Goal: Find specific page/section: Find specific page/section

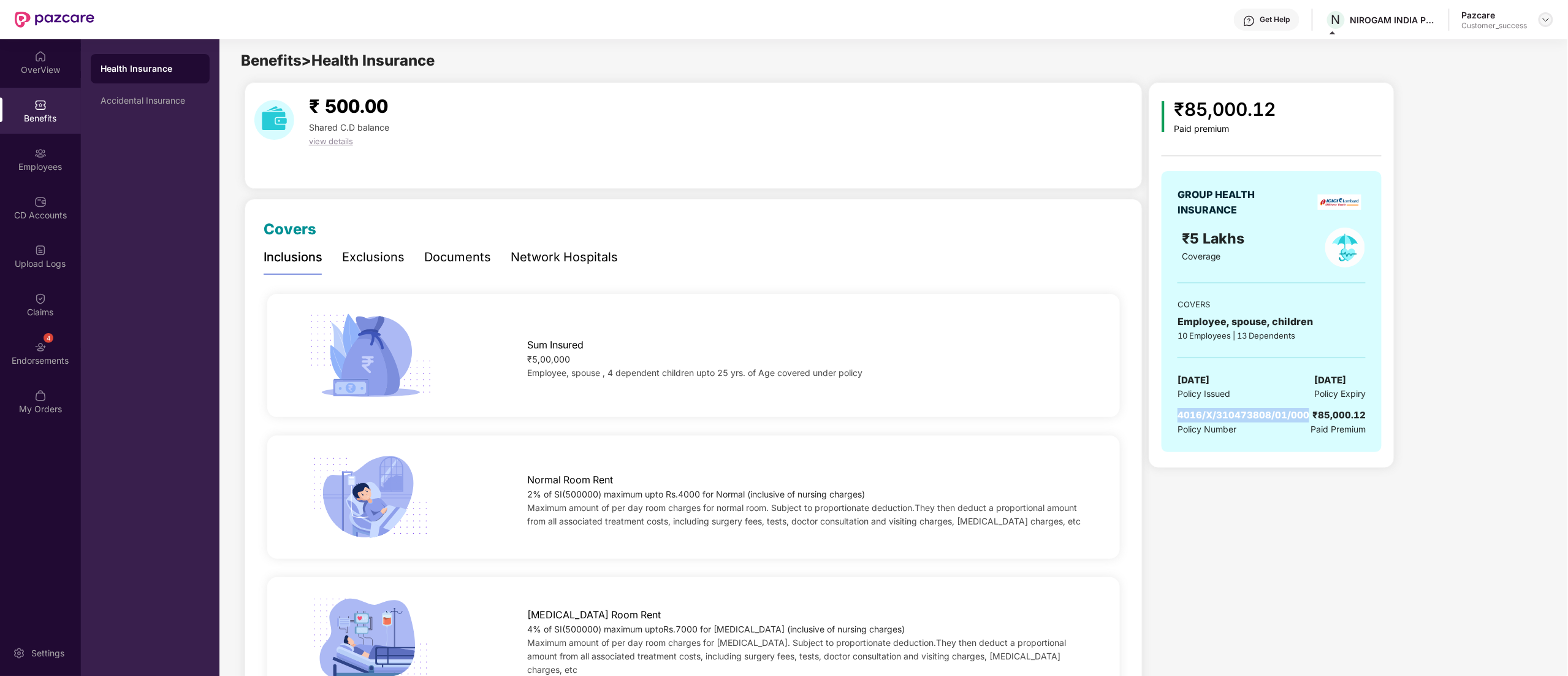
click at [1546, 21] on img at bounding box center [1546, 20] width 10 height 10
click at [1480, 45] on div "Switch to partner view" at bounding box center [1487, 49] width 159 height 24
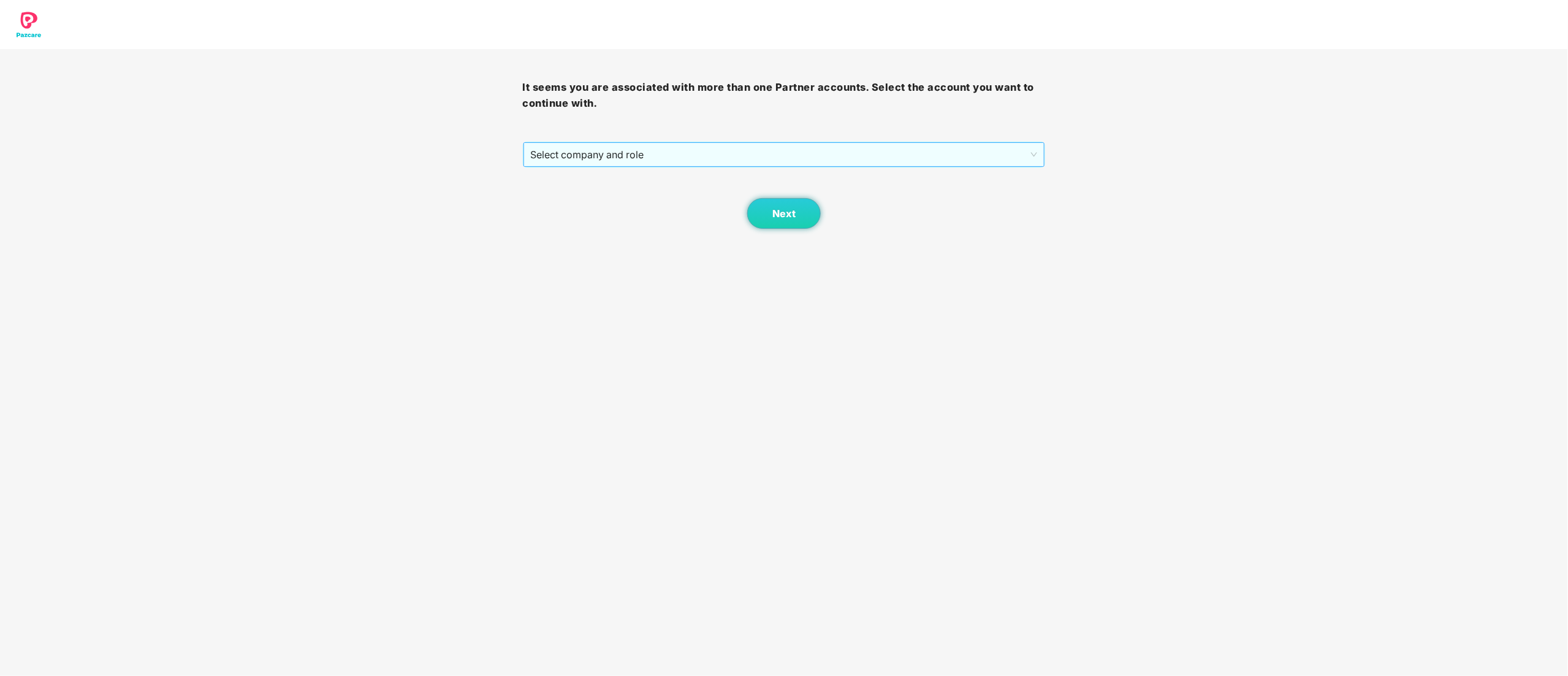
click at [583, 152] on span "Select company and role" at bounding box center [784, 154] width 507 height 23
click at [579, 193] on div "Pazcare - CUSTOMER_SUCCESS" at bounding box center [784, 199] width 508 height 13
click at [726, 174] on div "Next" at bounding box center [784, 198] width 523 height 61
click at [765, 210] on button "Next" at bounding box center [784, 213] width 73 height 31
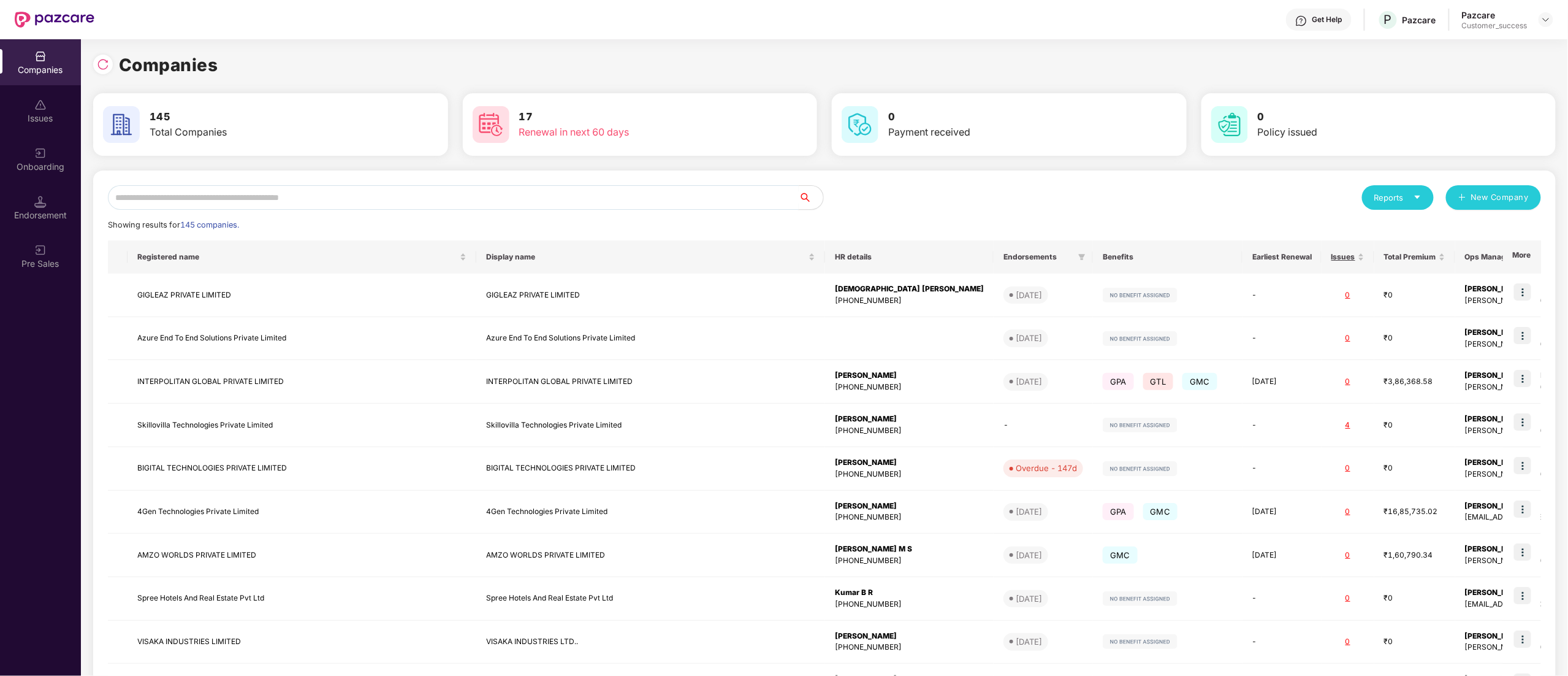
click at [180, 193] on input "text" at bounding box center [453, 198] width 690 height 25
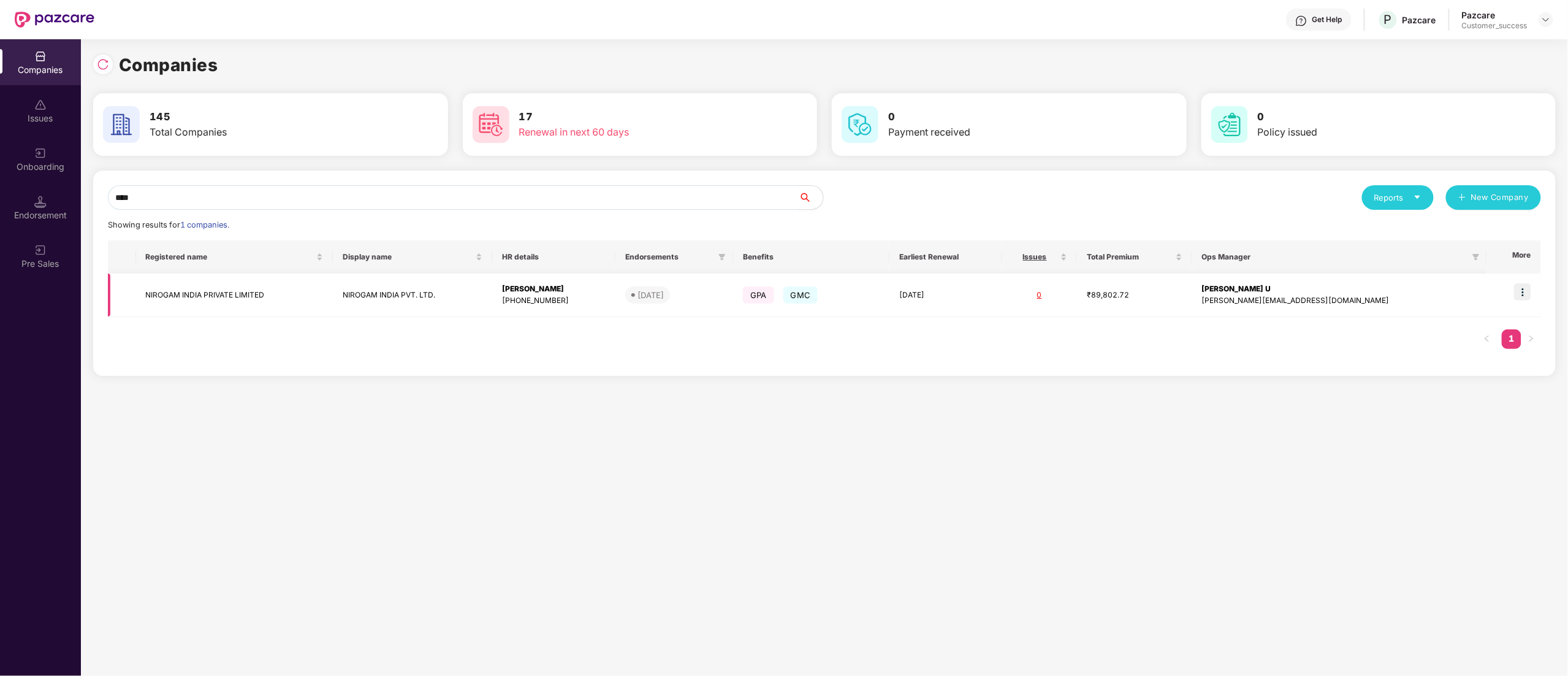
type input "****"
click at [1525, 291] on img at bounding box center [1522, 292] width 17 height 17
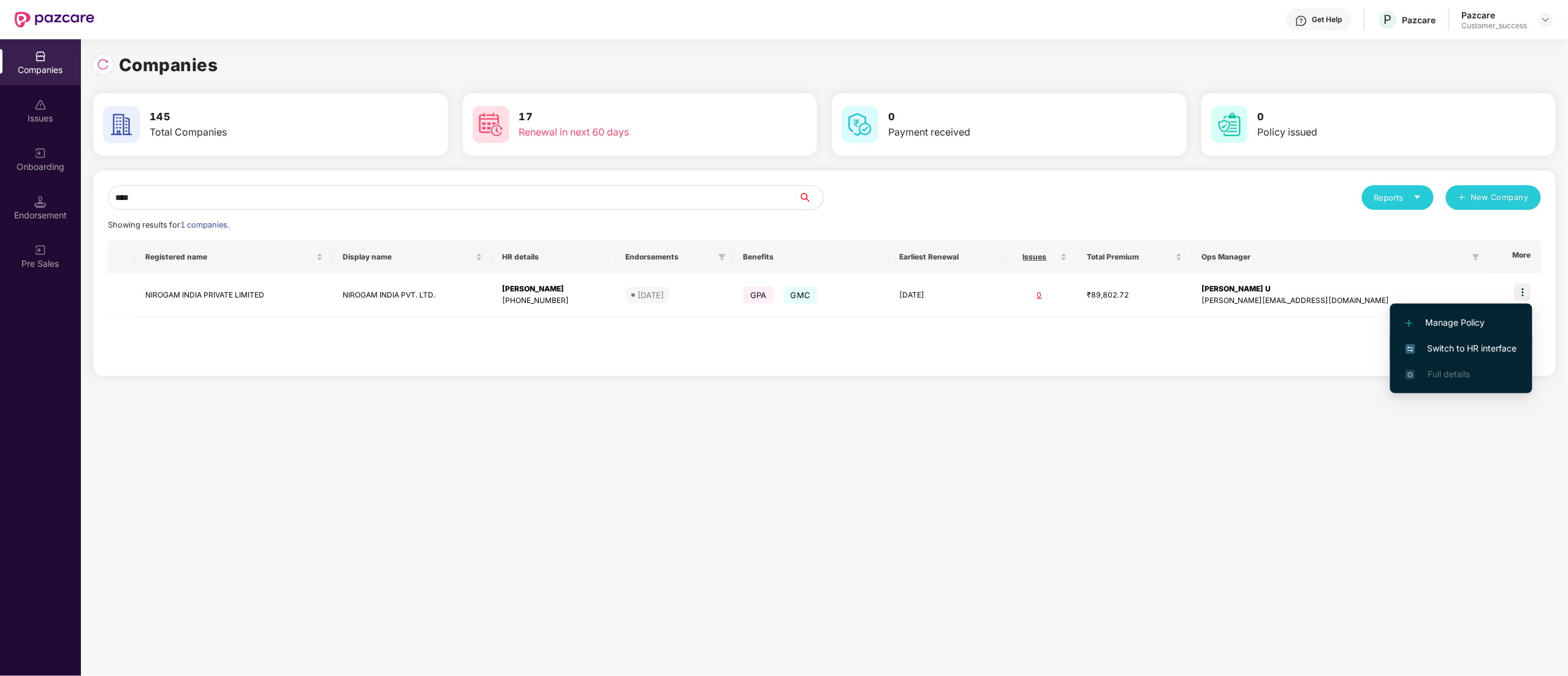
click at [1455, 342] on span "Switch to HR interface" at bounding box center [1461, 348] width 111 height 13
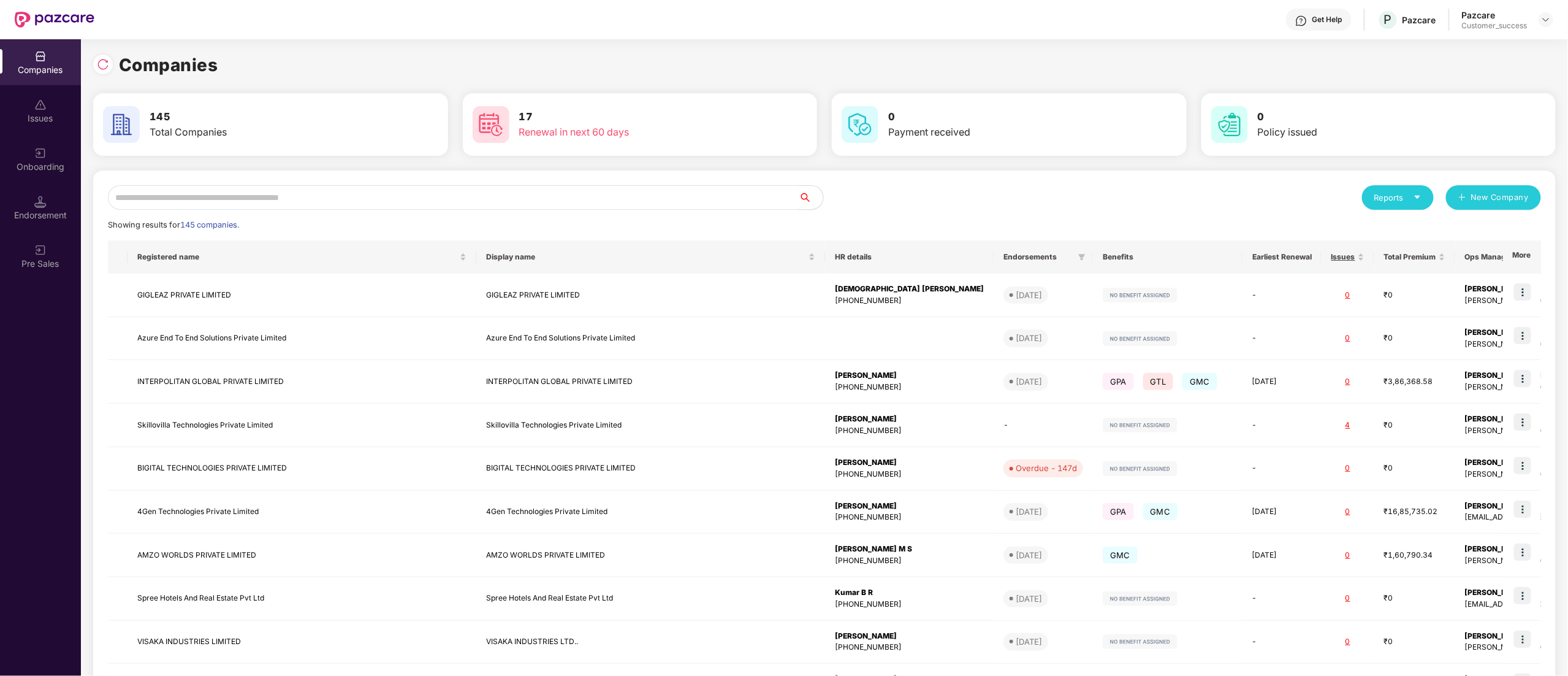
click at [346, 191] on input "text" at bounding box center [453, 198] width 690 height 25
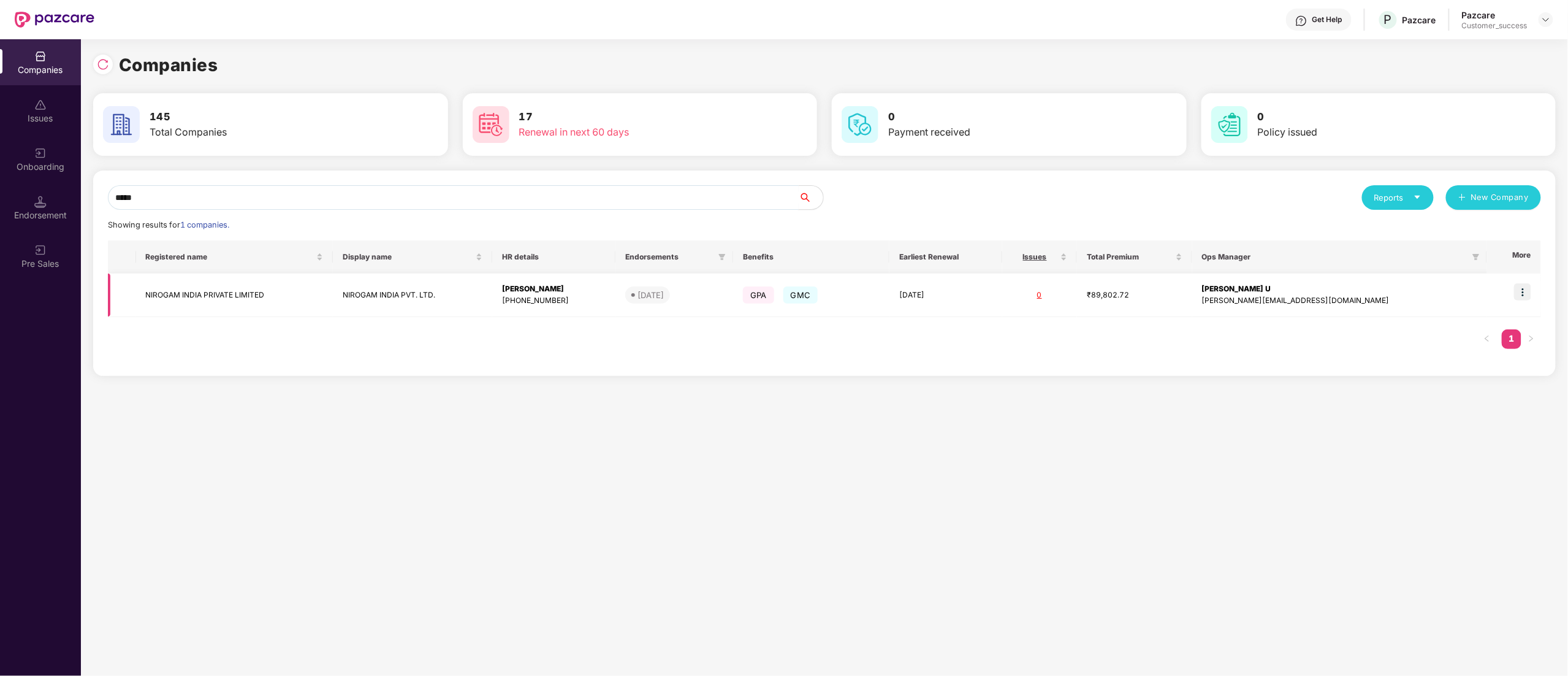
type input "*****"
click at [202, 297] on td "NIROGAM INDIA PRIVATE LIMITED" at bounding box center [235, 295] width 198 height 44
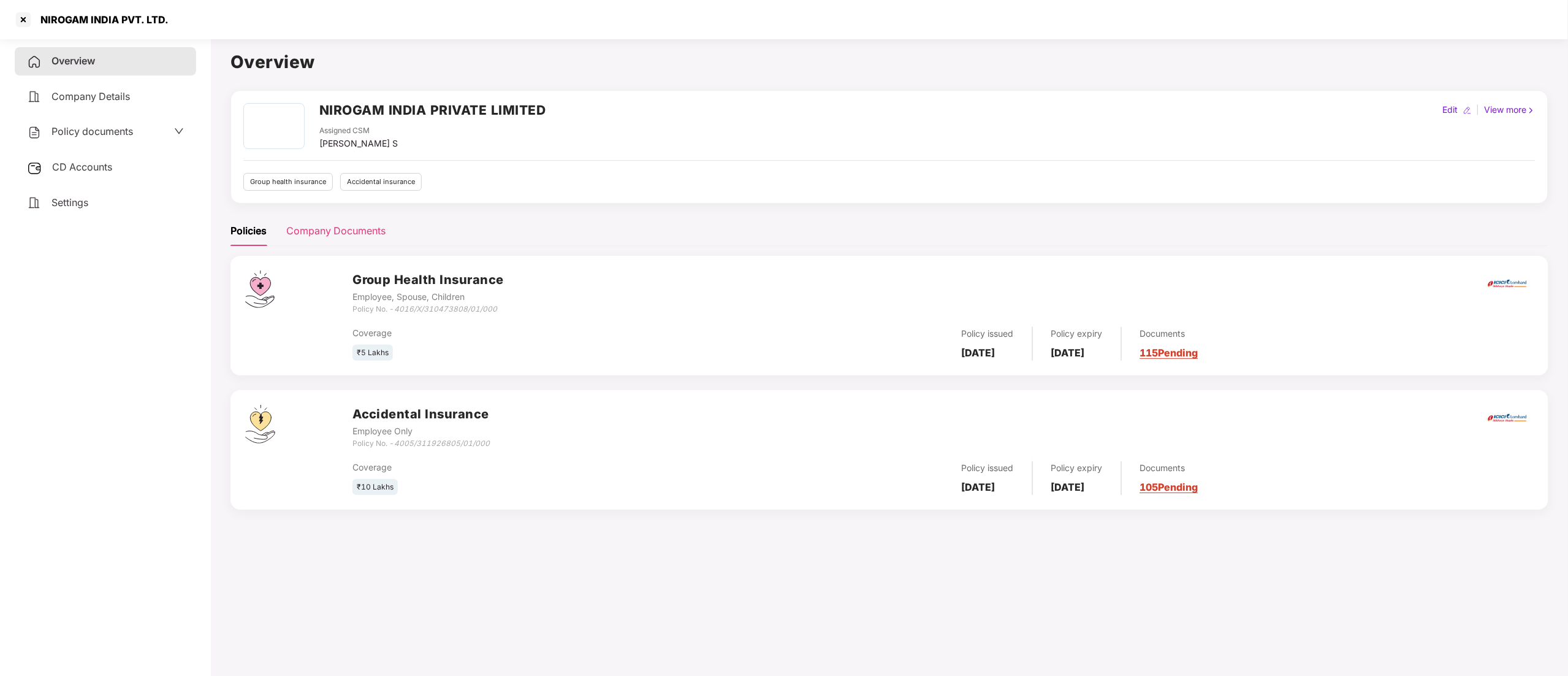
click at [324, 237] on div "Company Documents" at bounding box center [335, 231] width 100 height 16
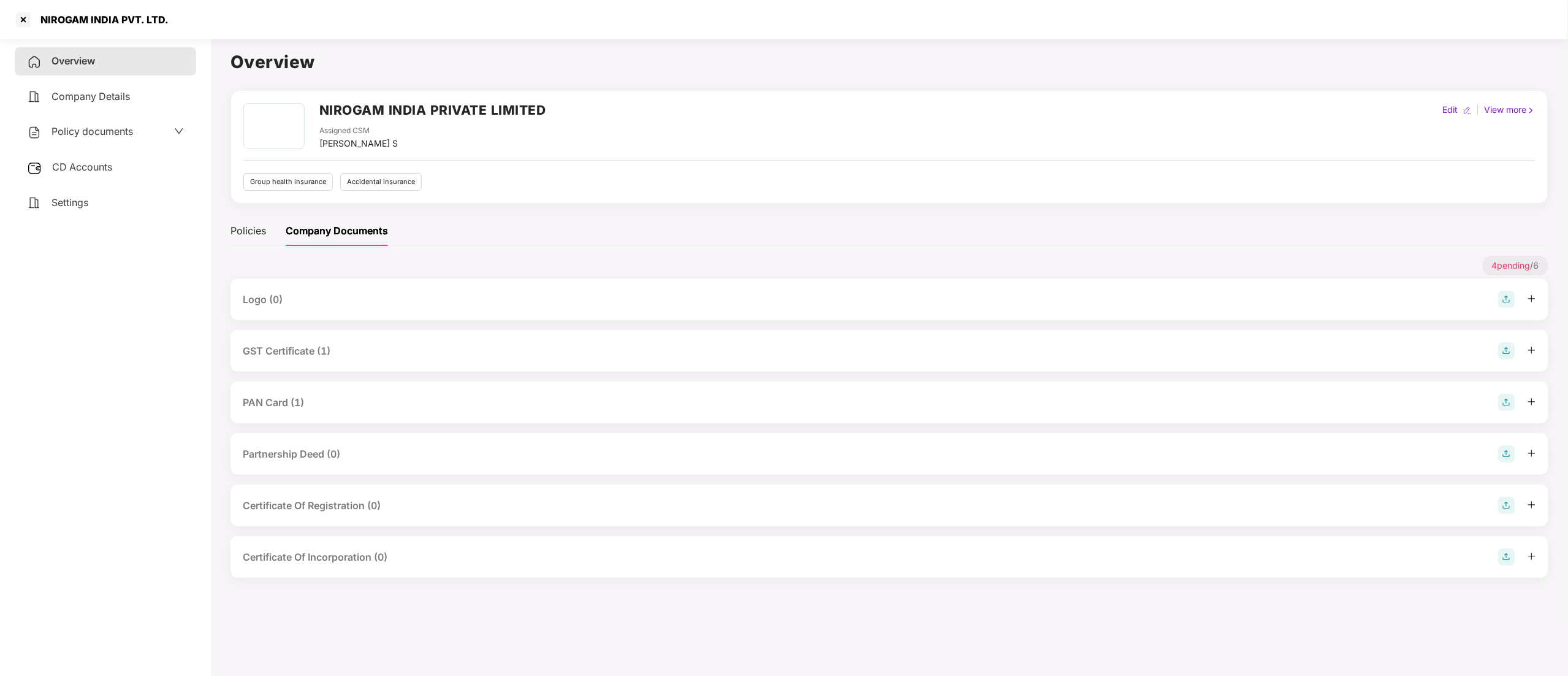
click at [307, 358] on div "GST Certificate (1)" at bounding box center [287, 351] width 87 height 16
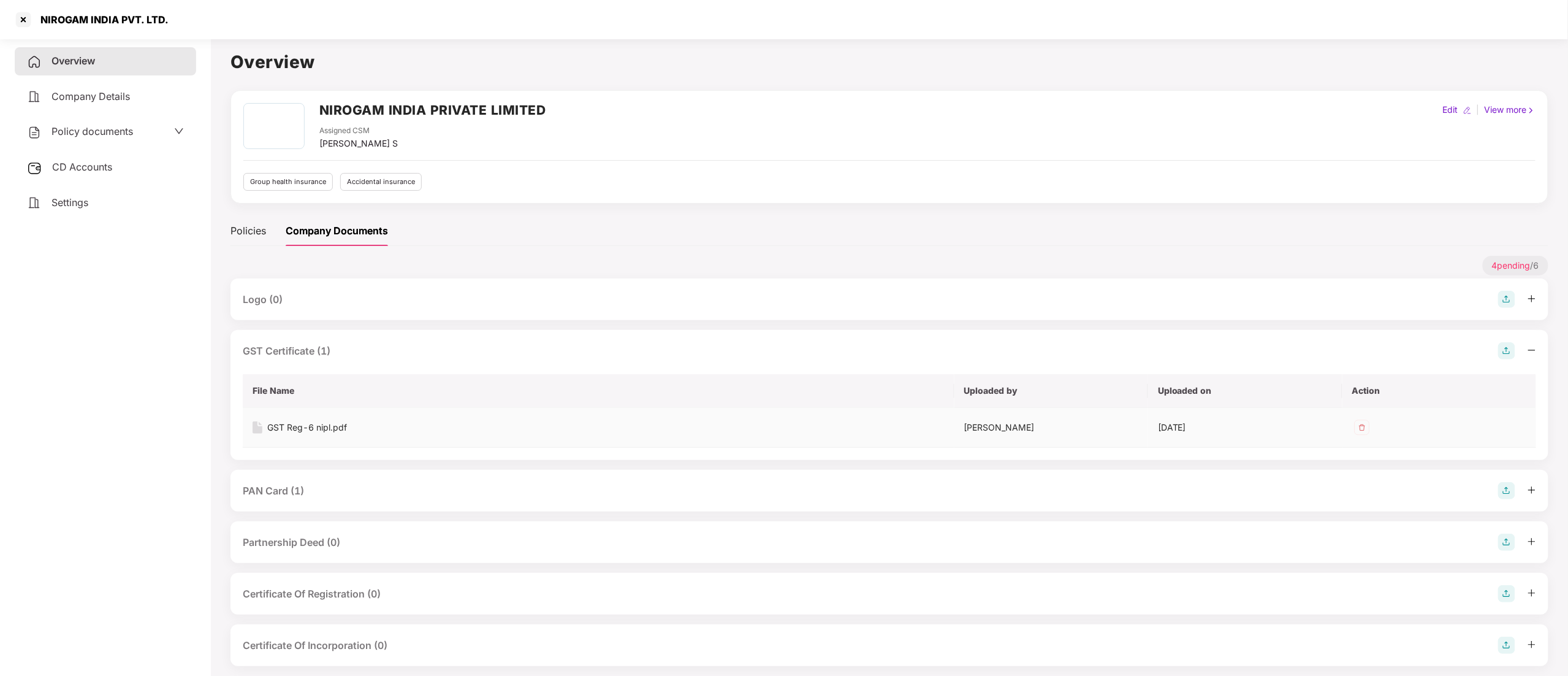
click at [312, 430] on div "GST Reg-6 nipl.pdf" at bounding box center [307, 427] width 80 height 13
click at [285, 492] on div "PAN Card (1)" at bounding box center [274, 491] width 61 height 16
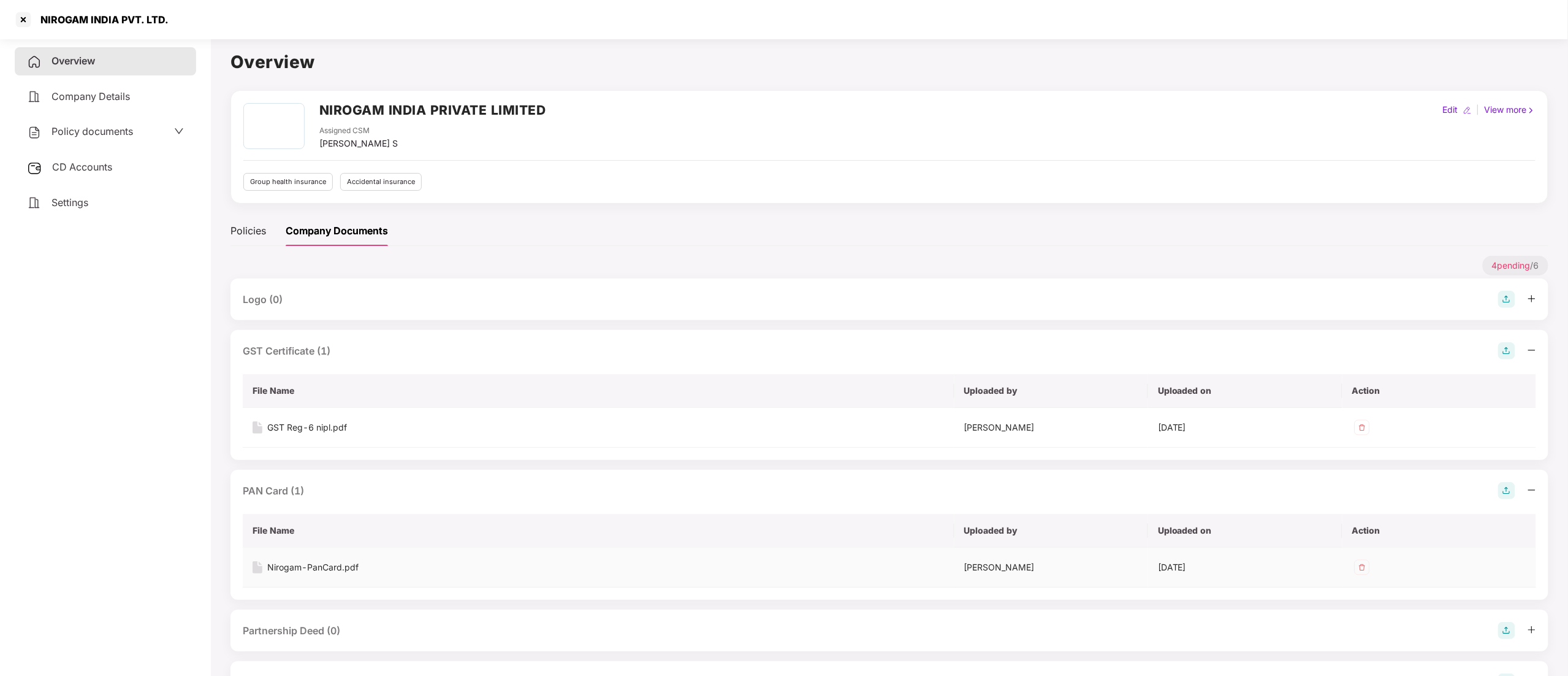
click at [290, 571] on div "Nirogam-PanCard.pdf" at bounding box center [312, 567] width 91 height 13
click at [27, 20] on div at bounding box center [23, 20] width 20 height 20
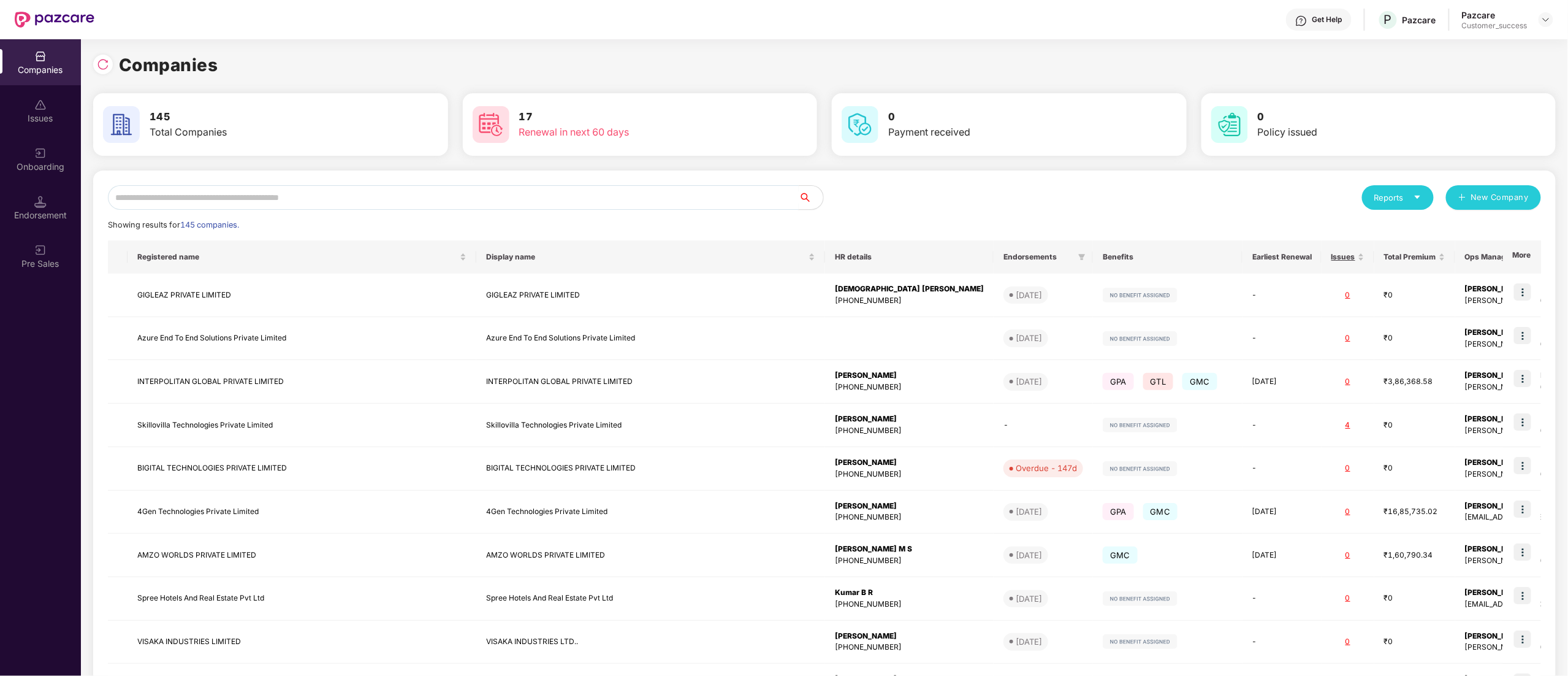
click at [244, 198] on input "text" at bounding box center [453, 198] width 690 height 25
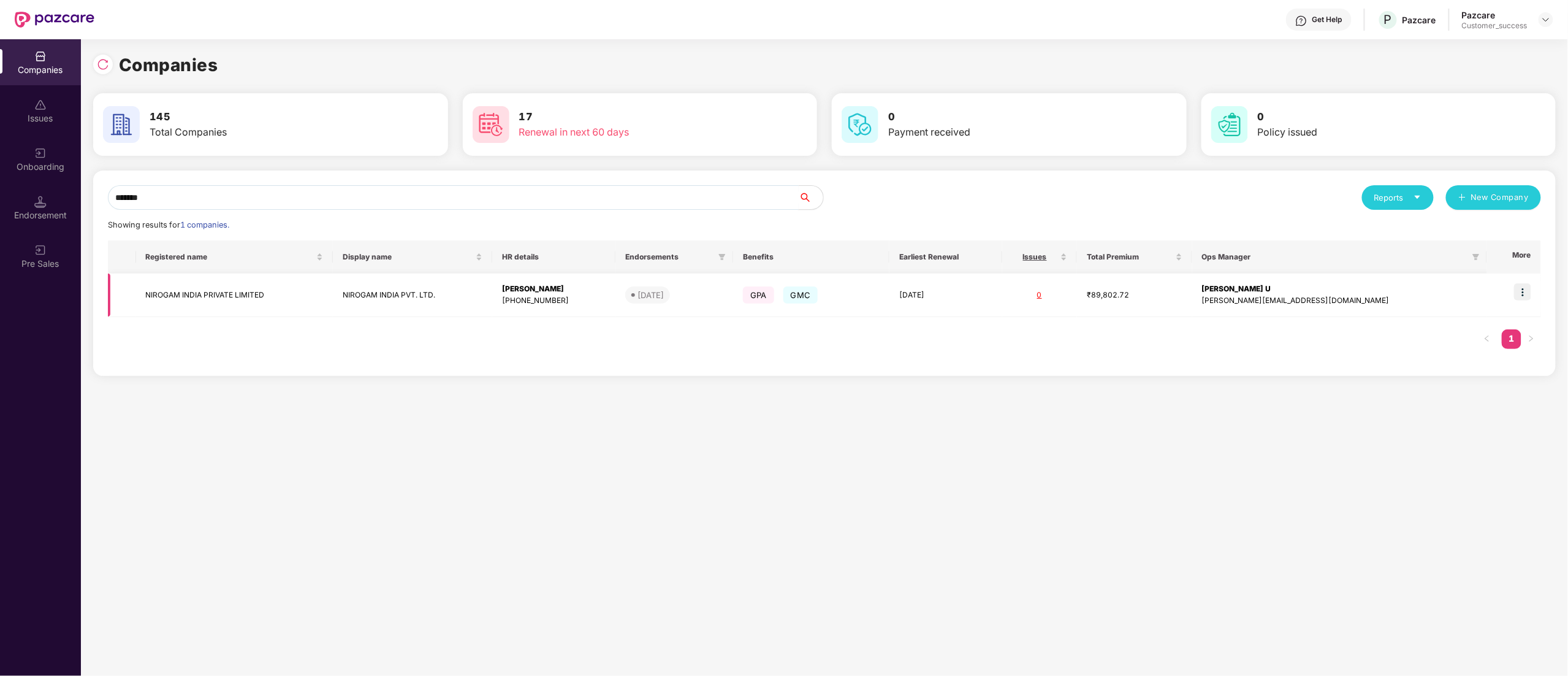
type input "*******"
click at [1526, 296] on img at bounding box center [1522, 292] width 17 height 17
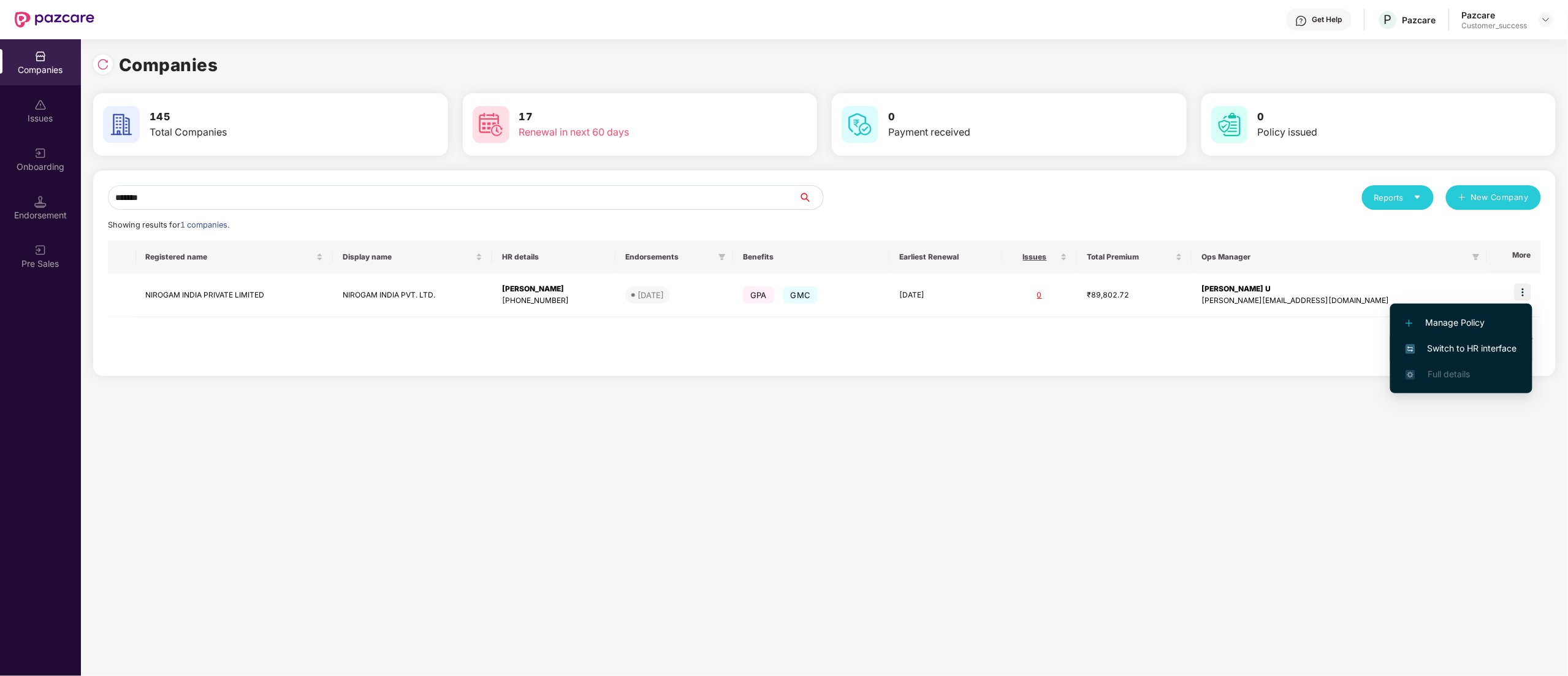
click at [1490, 340] on li "Switch to HR interface" at bounding box center [1461, 348] width 143 height 26
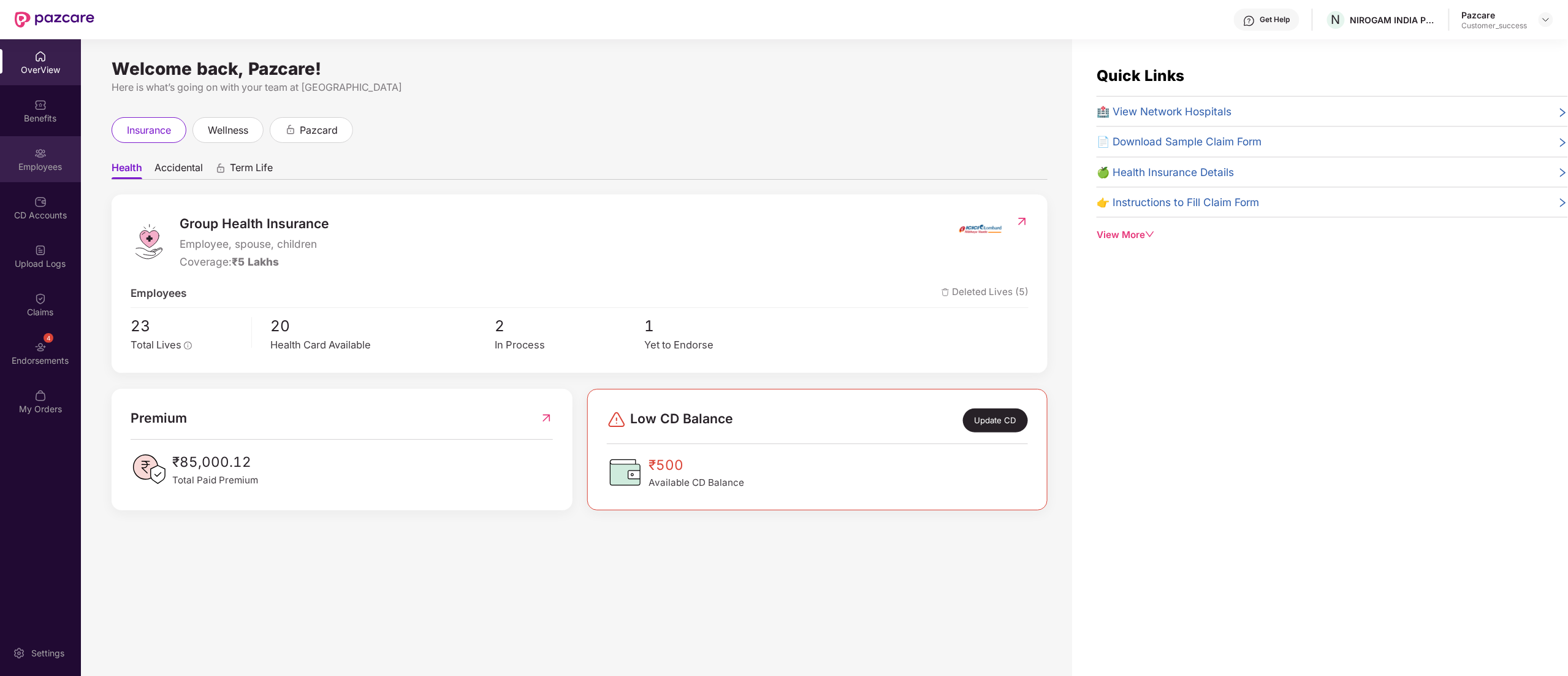
click at [27, 157] on div "Employees" at bounding box center [40, 159] width 81 height 46
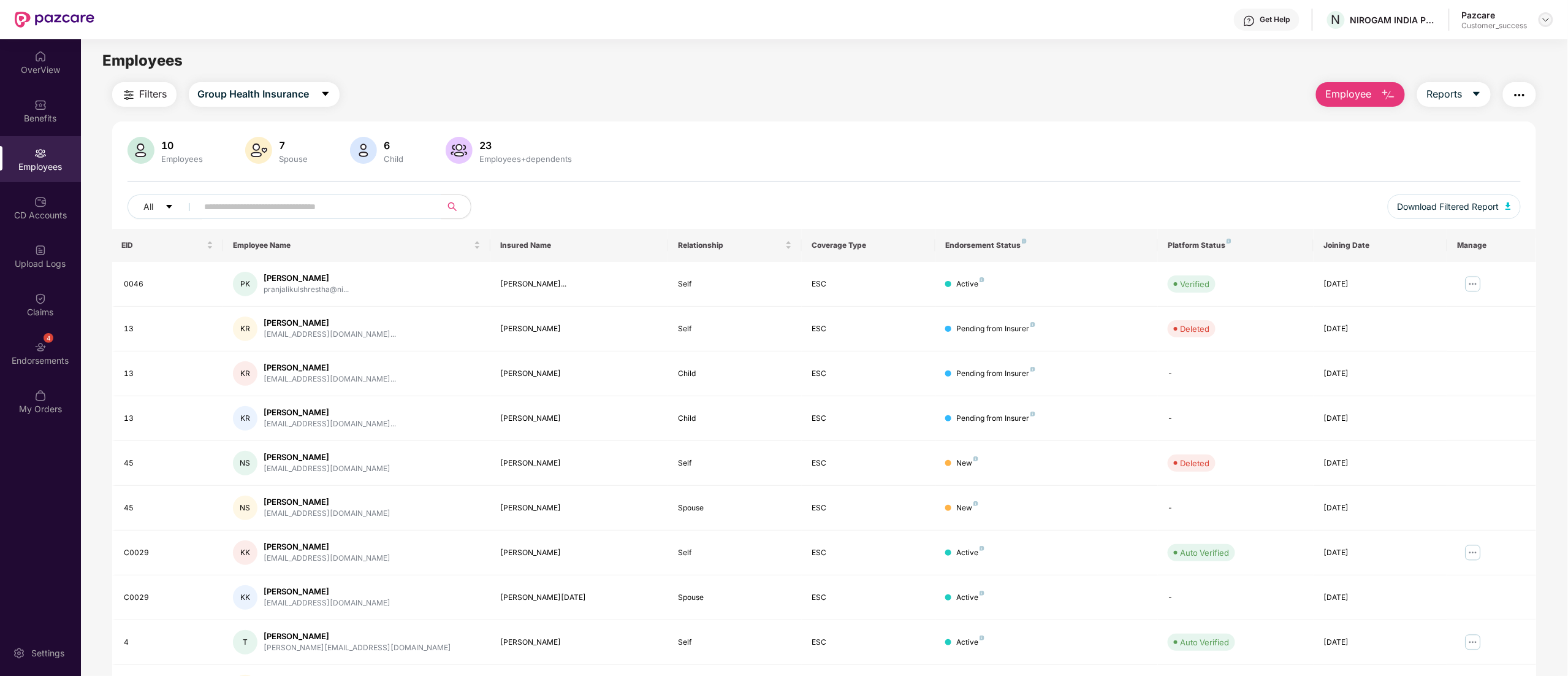
click at [1548, 17] on img at bounding box center [1546, 20] width 10 height 10
click at [1478, 45] on div "Switch to partner view" at bounding box center [1487, 49] width 159 height 24
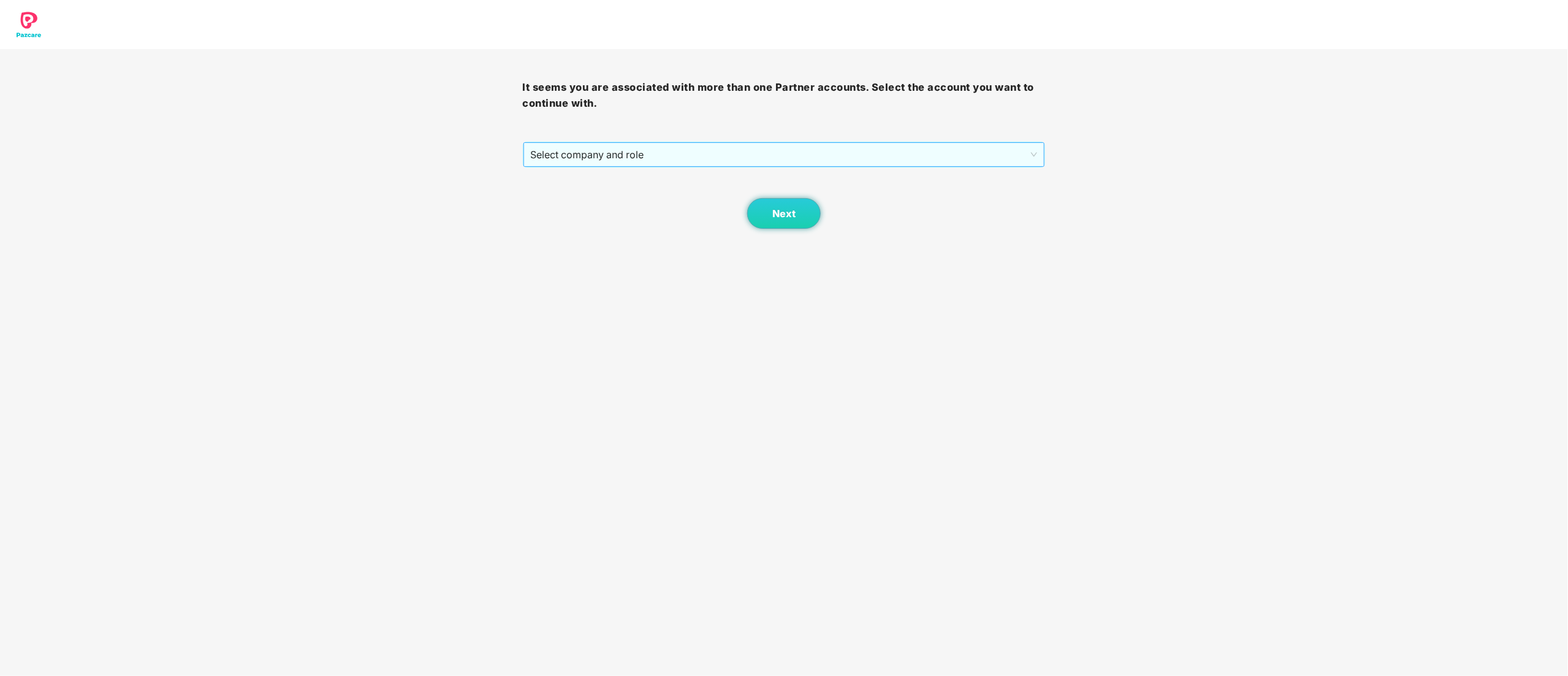
click at [601, 146] on span "Select company and role" at bounding box center [784, 154] width 507 height 23
click at [575, 202] on div "Pazcare - CUSTOMER_SUCCESS" at bounding box center [784, 199] width 508 height 13
click at [770, 217] on button "Next" at bounding box center [784, 213] width 73 height 31
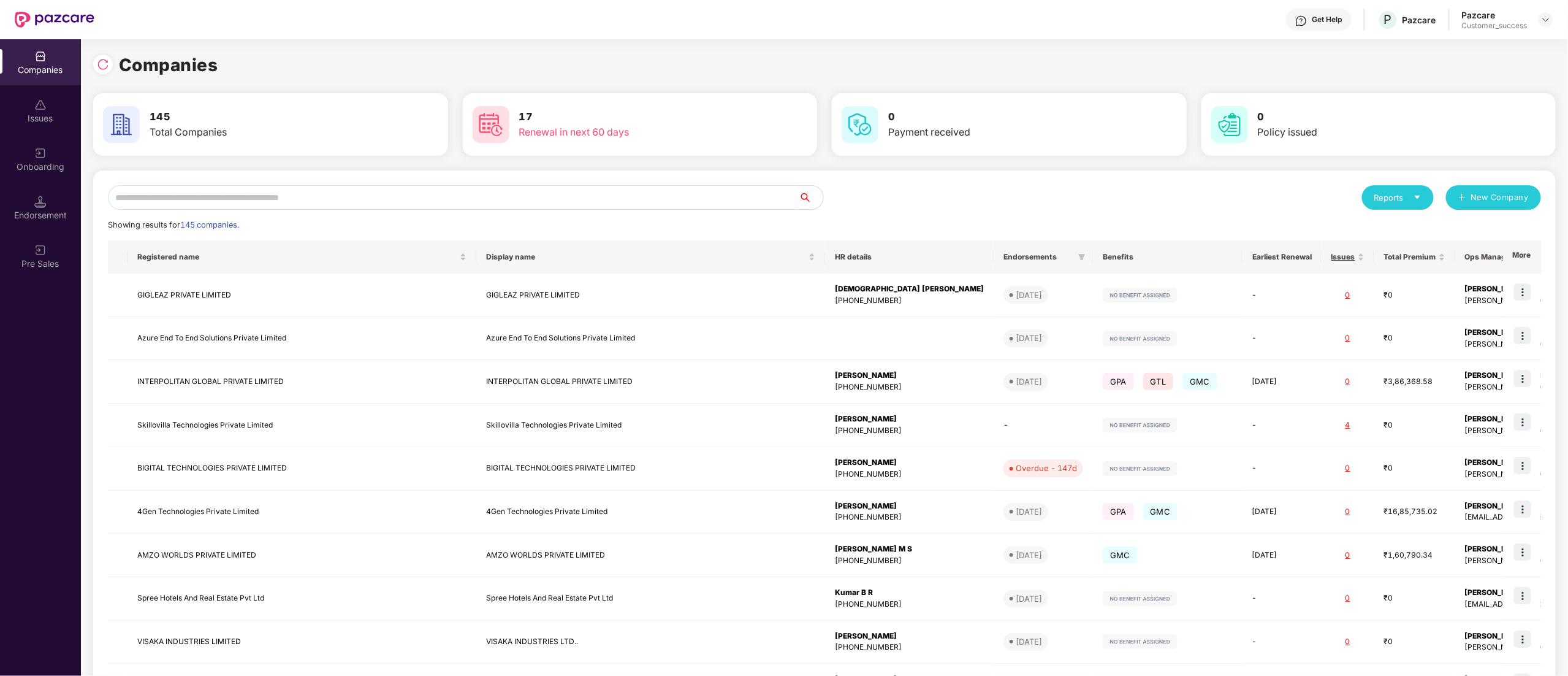
click at [222, 183] on div "Reports New Company Showing results for 145 companies. Registered name Display …" at bounding box center [824, 468] width 1463 height 595
click at [222, 194] on input "text" at bounding box center [453, 198] width 690 height 25
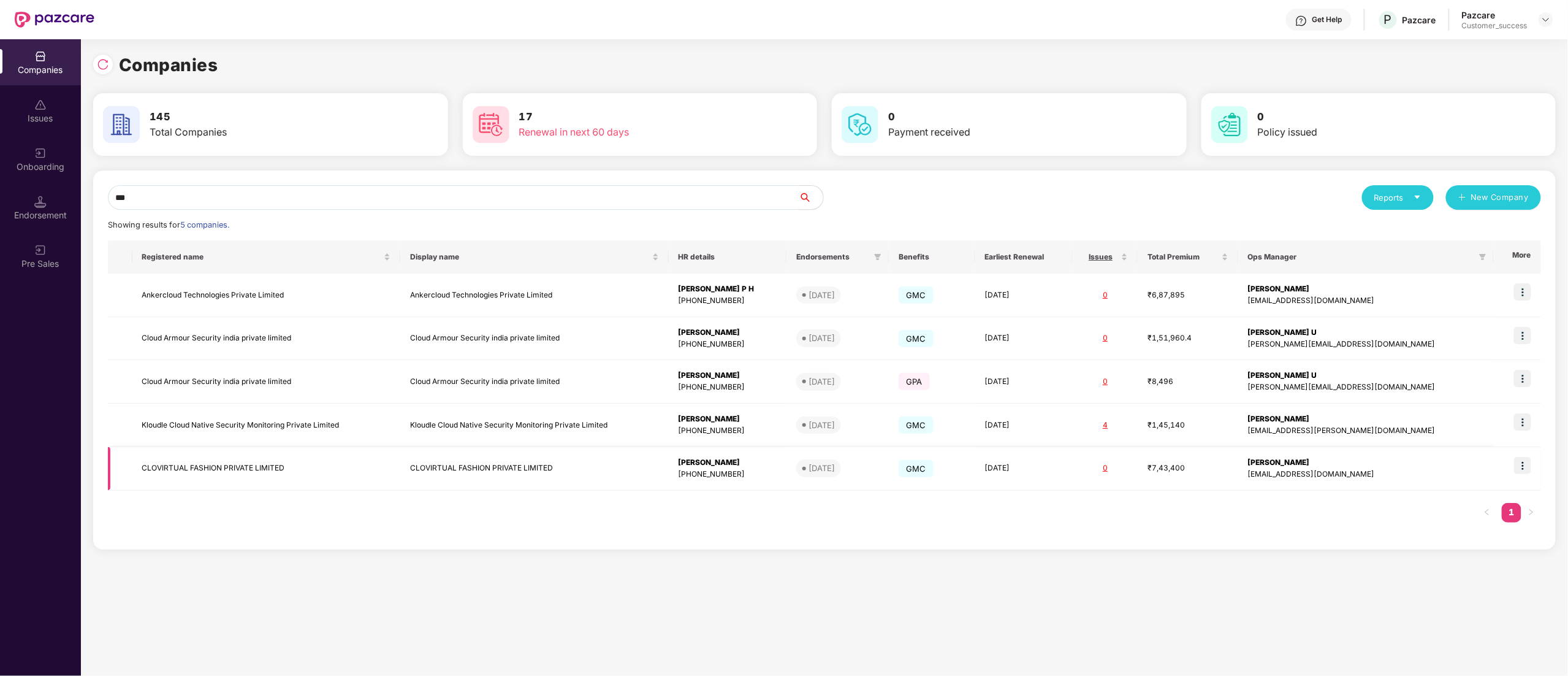
type input "***"
click at [1521, 471] on img at bounding box center [1522, 465] width 17 height 17
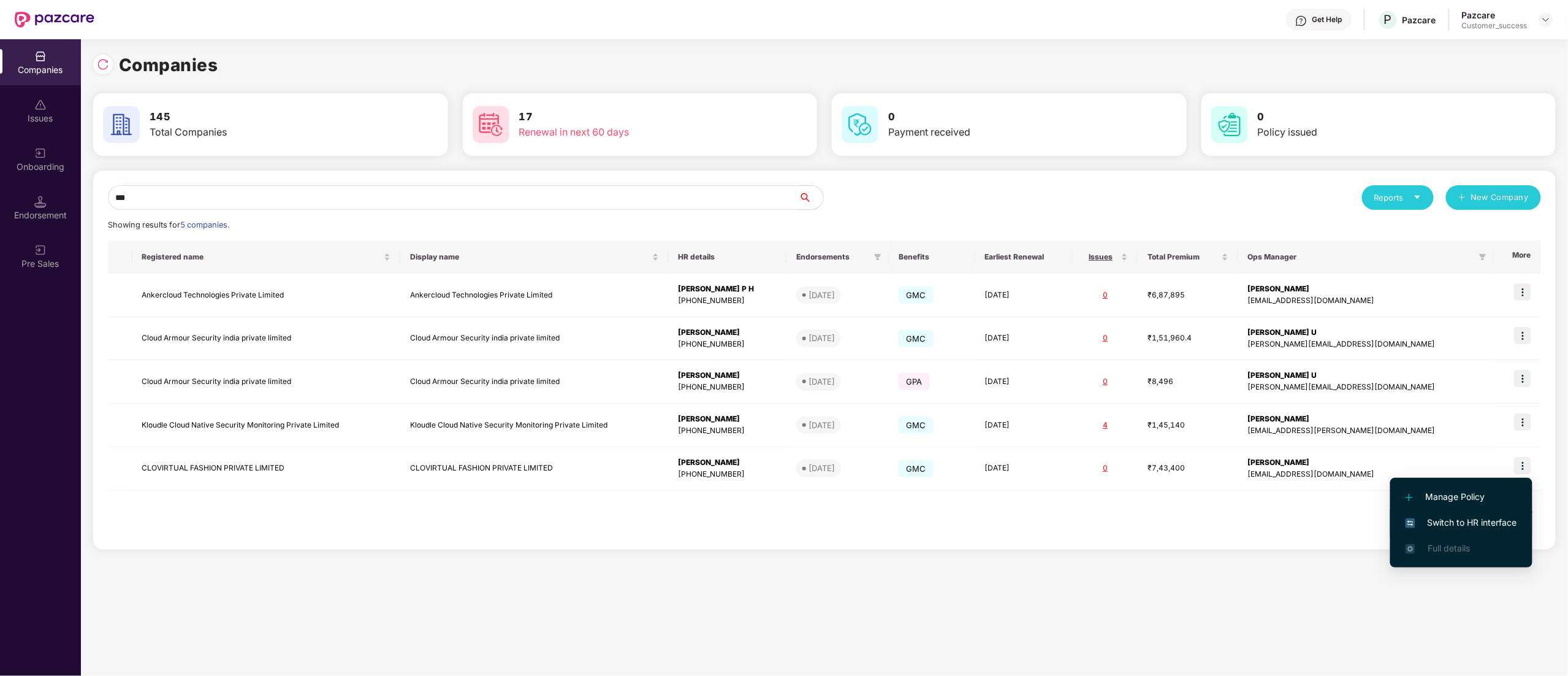
click at [1470, 517] on span "Switch to HR interface" at bounding box center [1461, 523] width 111 height 13
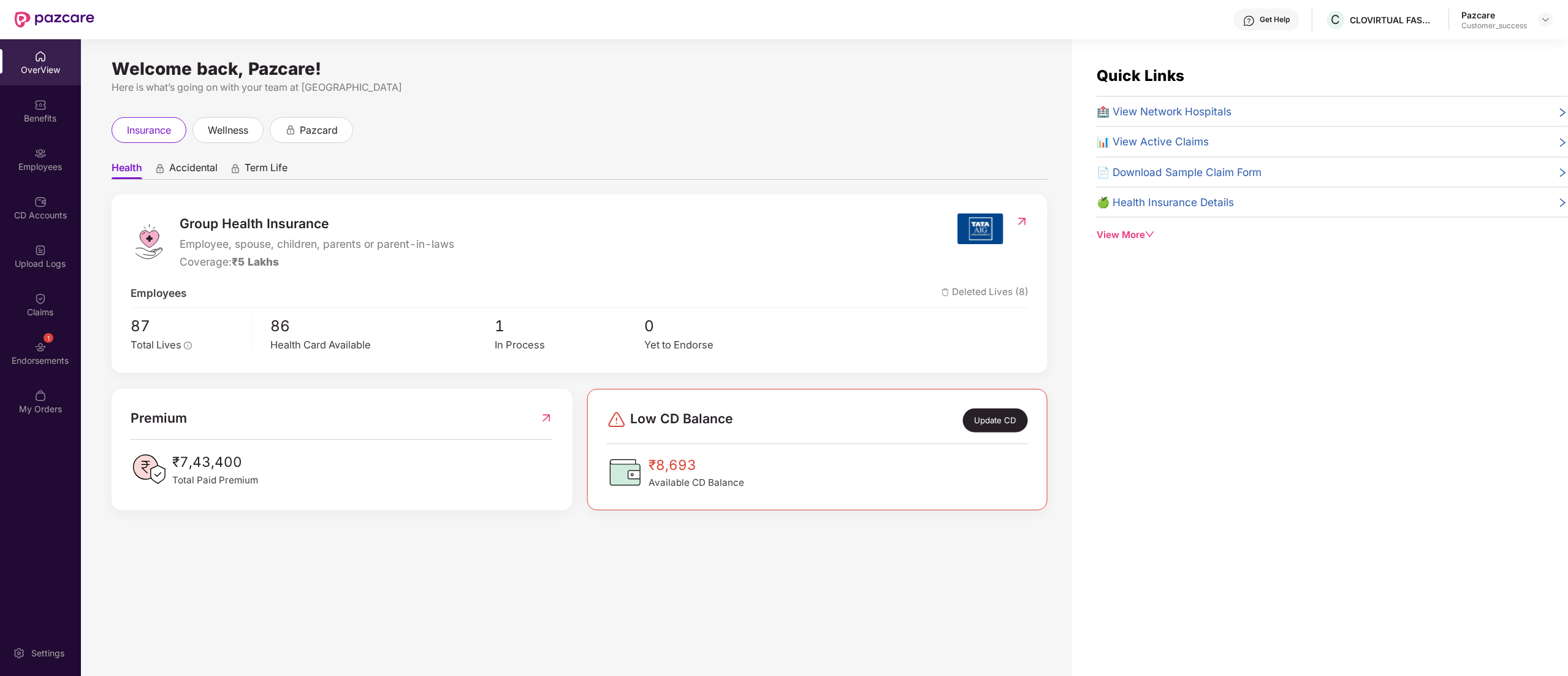
click at [48, 164] on div "Employees" at bounding box center [40, 167] width 81 height 12
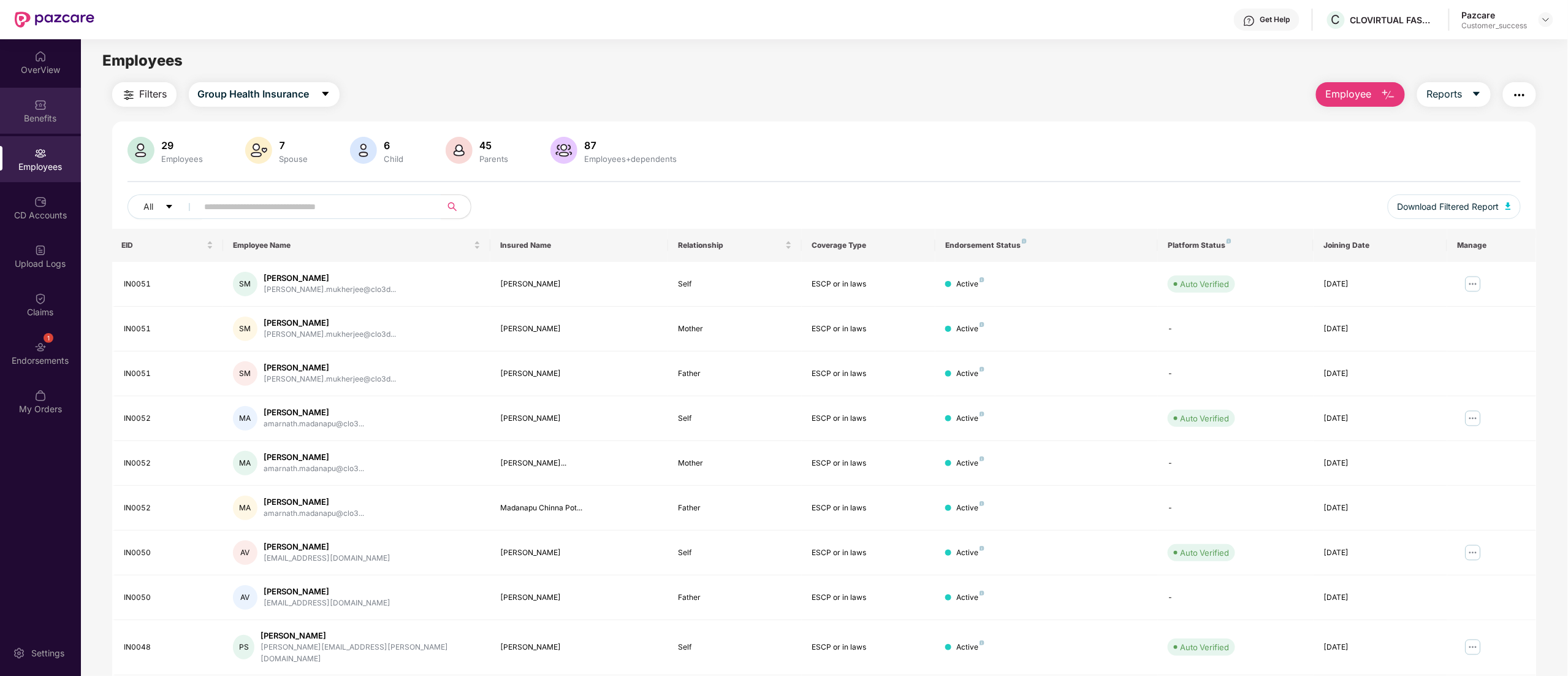
click at [20, 108] on div "Benefits" at bounding box center [40, 110] width 81 height 46
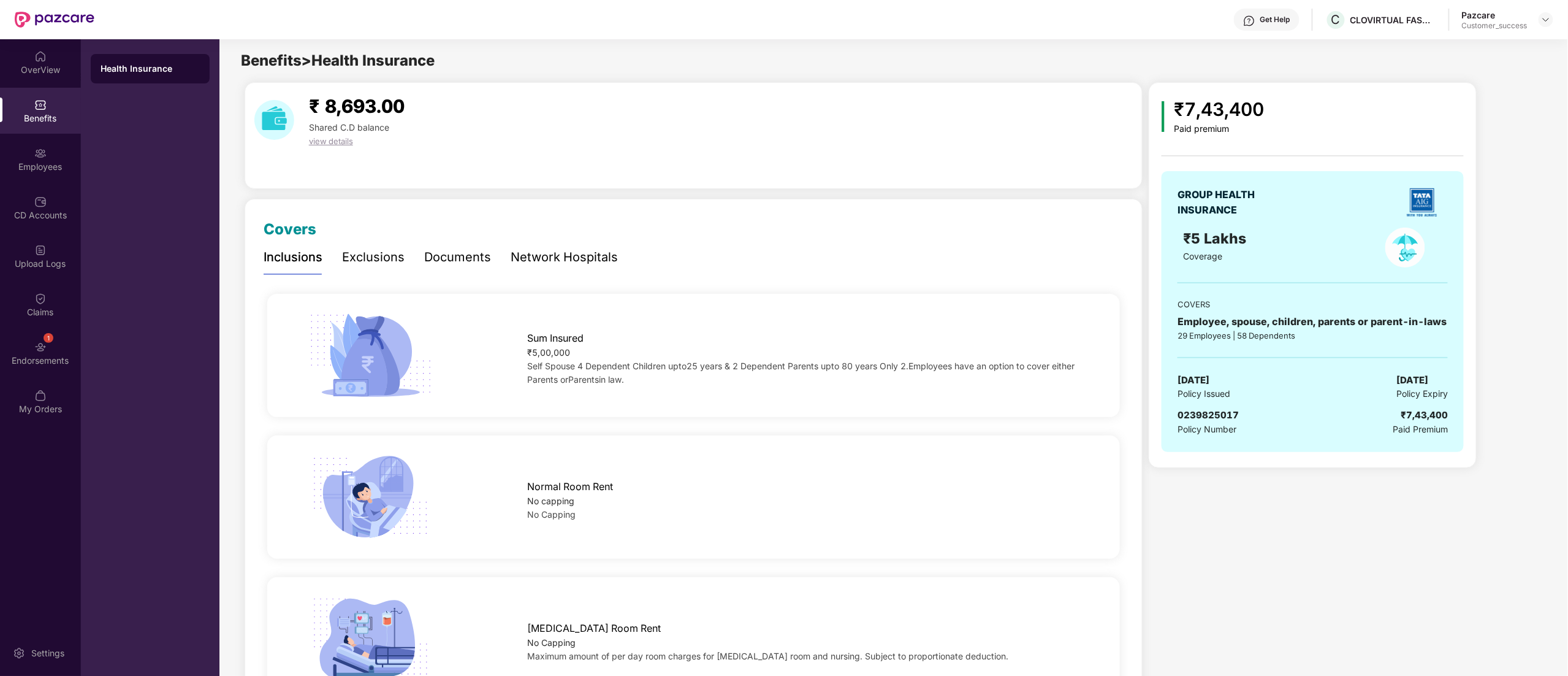
click at [457, 254] on div "Documents" at bounding box center [457, 257] width 67 height 19
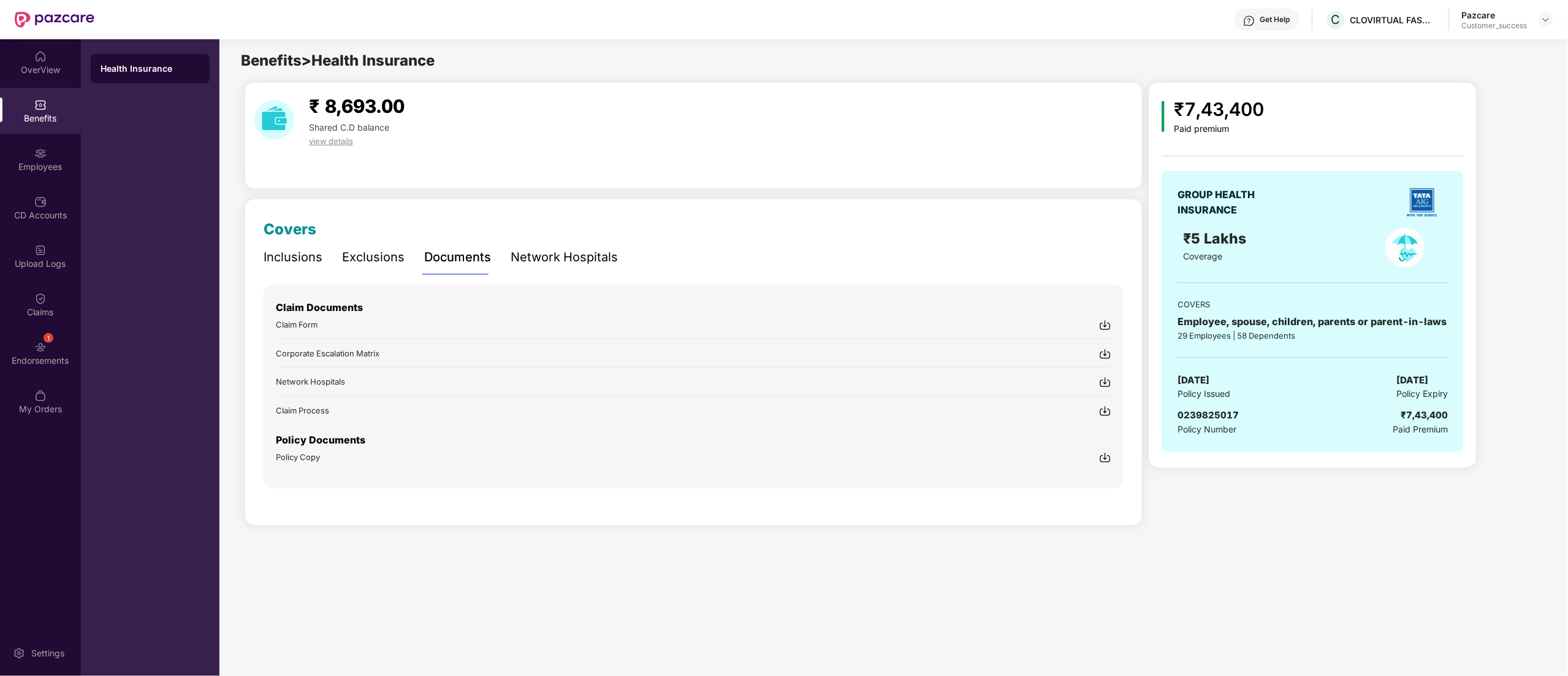
click at [1107, 460] on img at bounding box center [1105, 457] width 12 height 12
